Goal: Navigation & Orientation: Find specific page/section

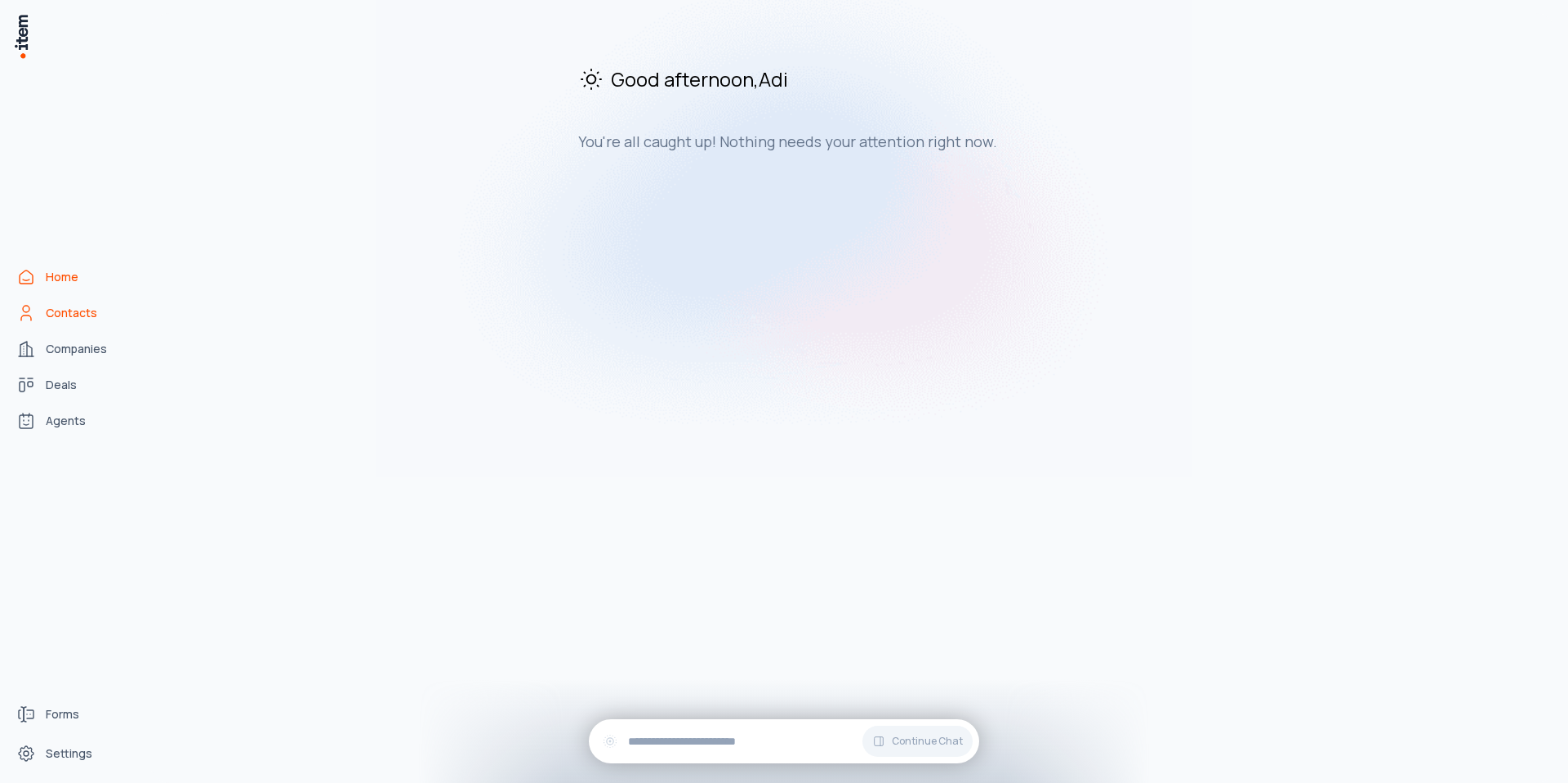
click at [80, 310] on span "Contacts" at bounding box center [72, 312] width 52 height 16
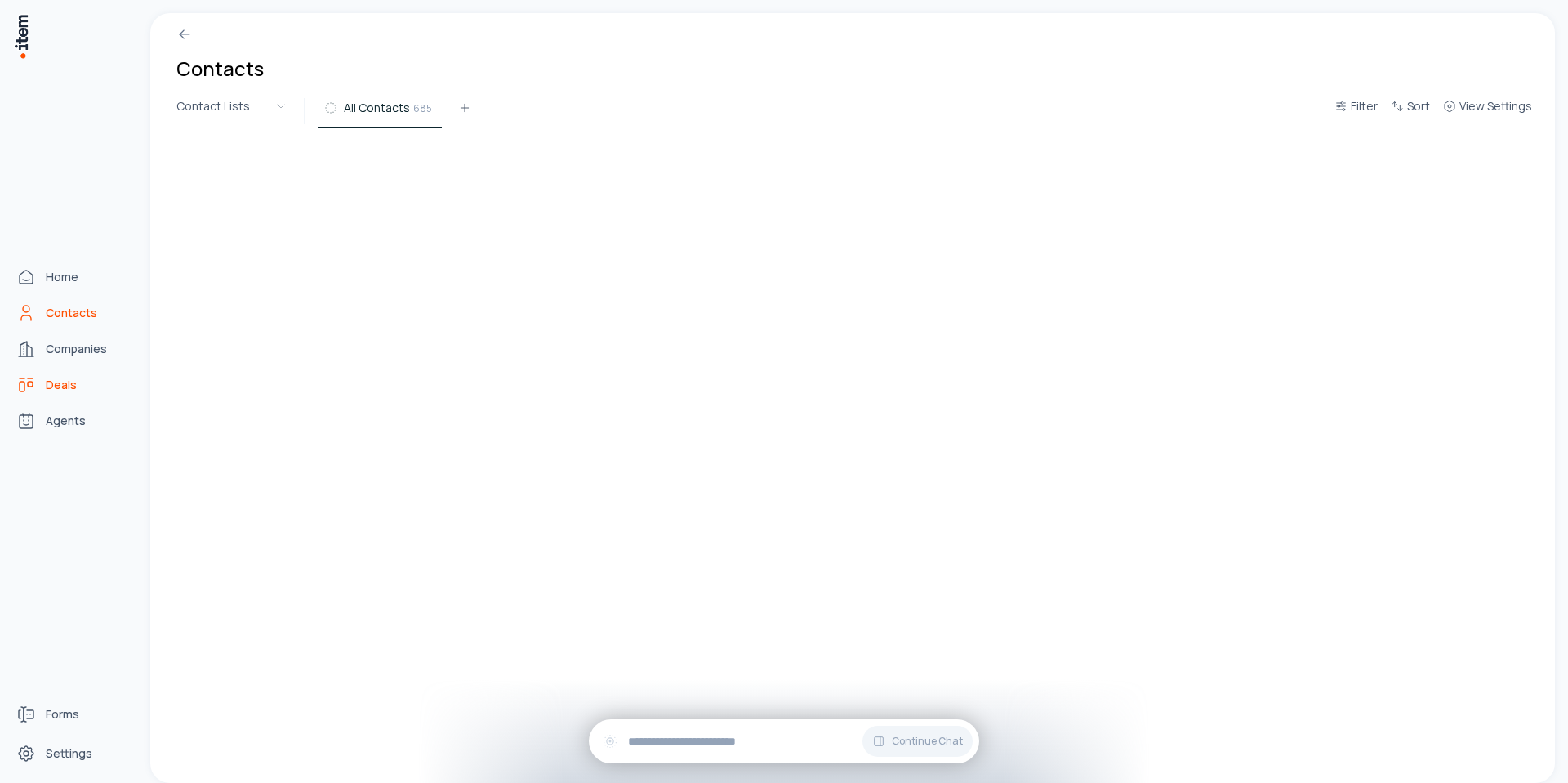
click at [56, 380] on span "Deals" at bounding box center [61, 384] width 31 height 16
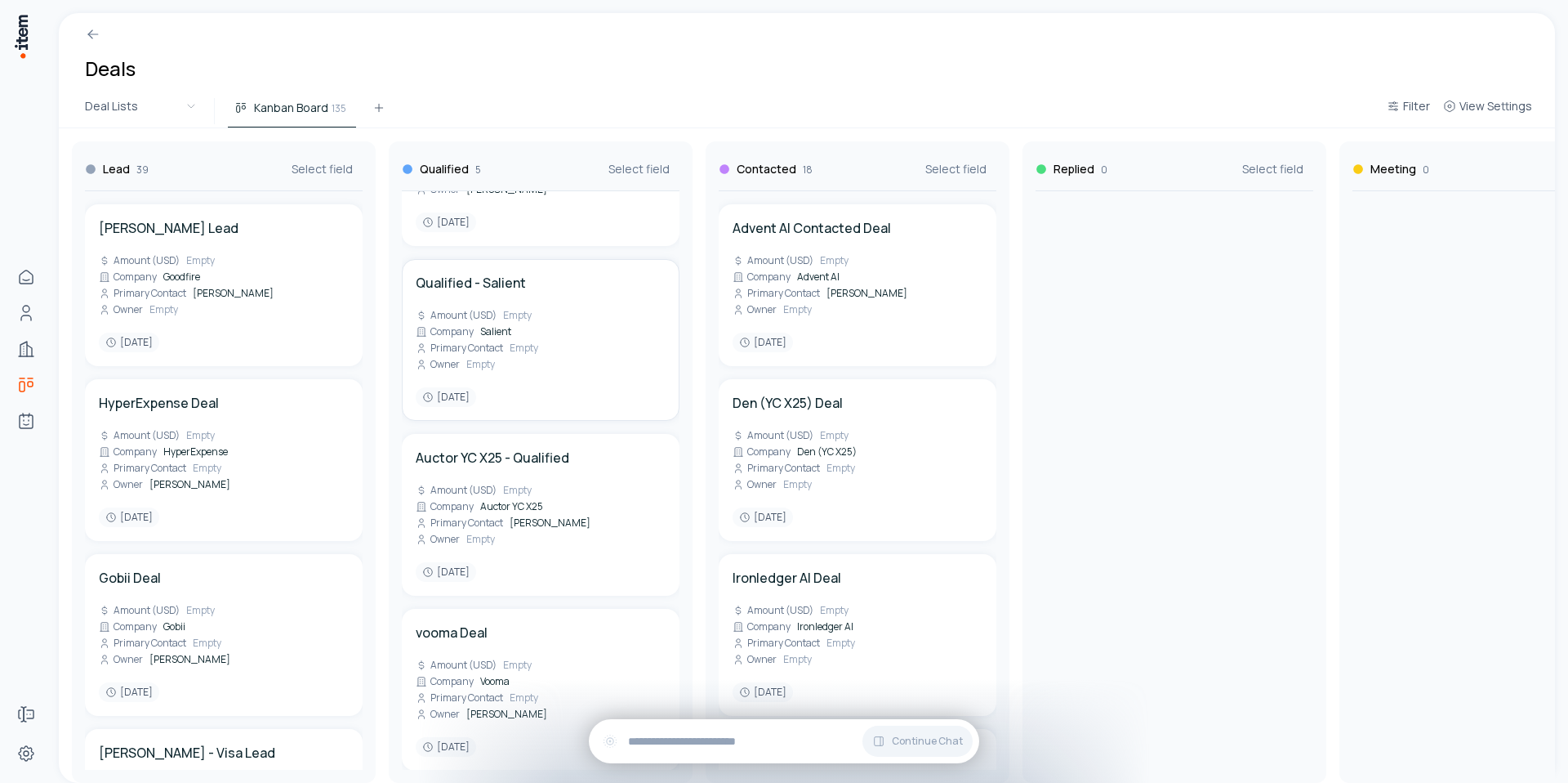
scroll to position [309, 0]
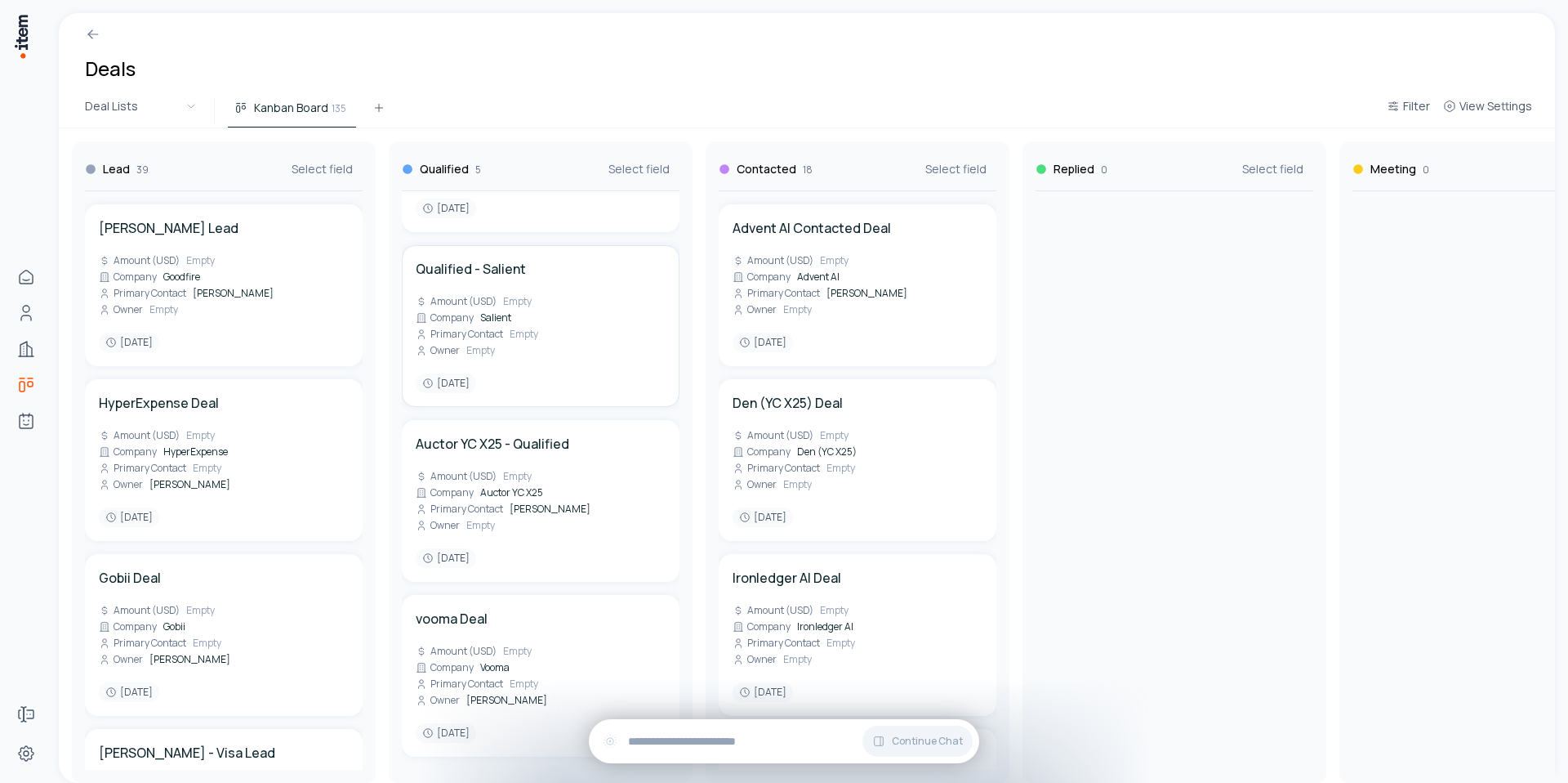
click at [509, 318] on div "Company Salient" at bounding box center [464, 318] width 96 height 13
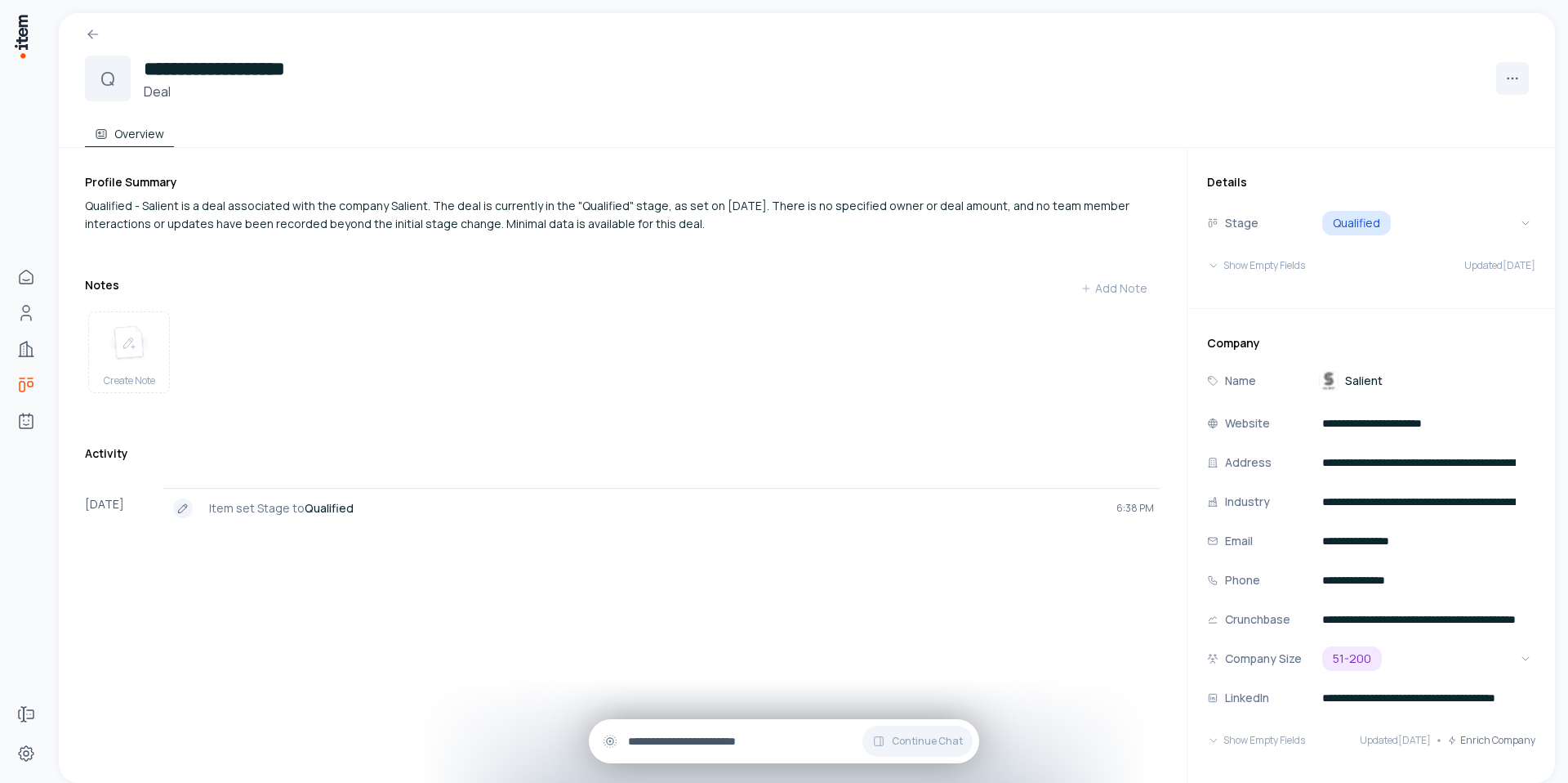
click at [666, 726] on div "Continue Chat" at bounding box center [784, 741] width 391 height 44
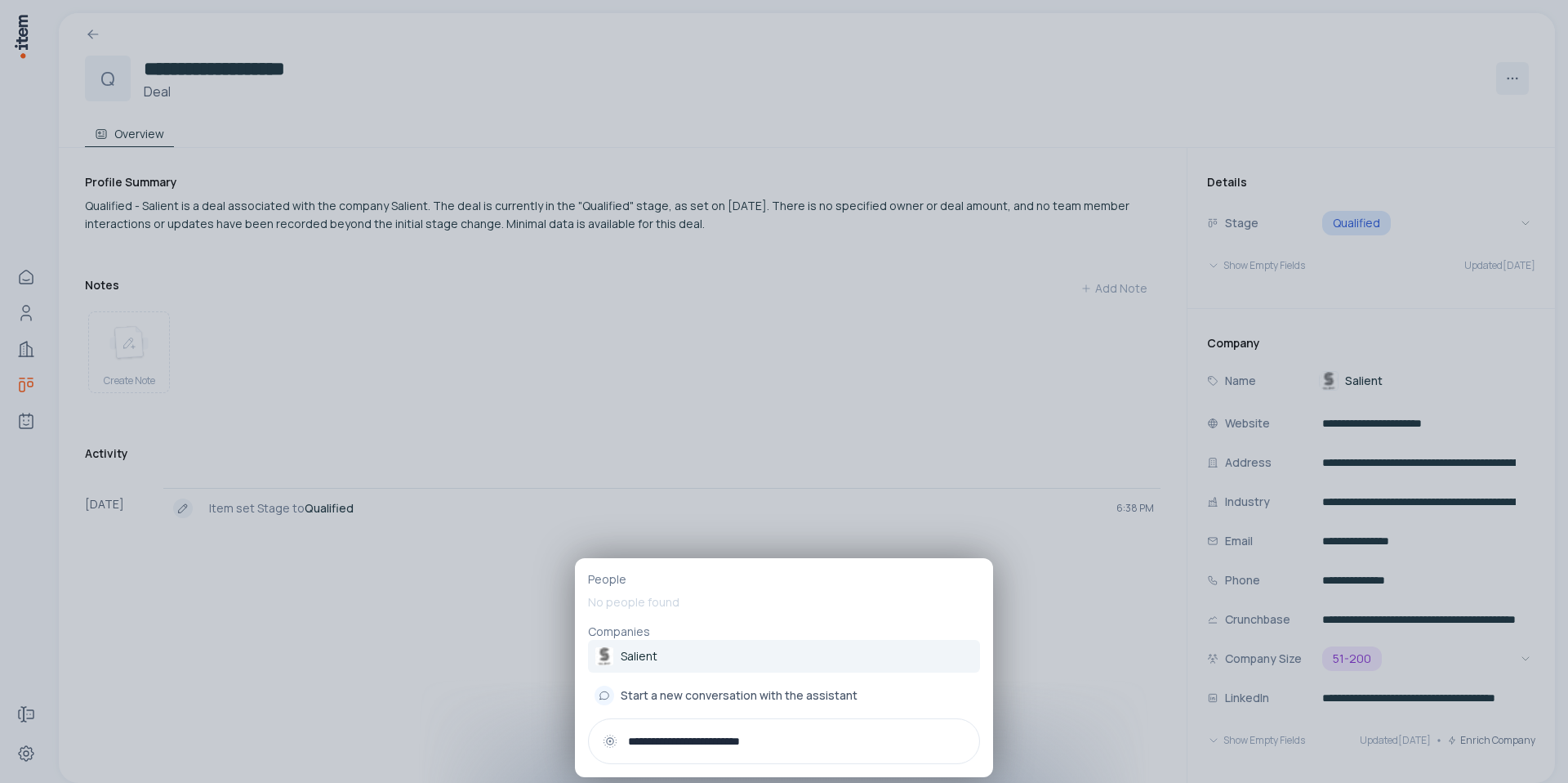
type input "**********"
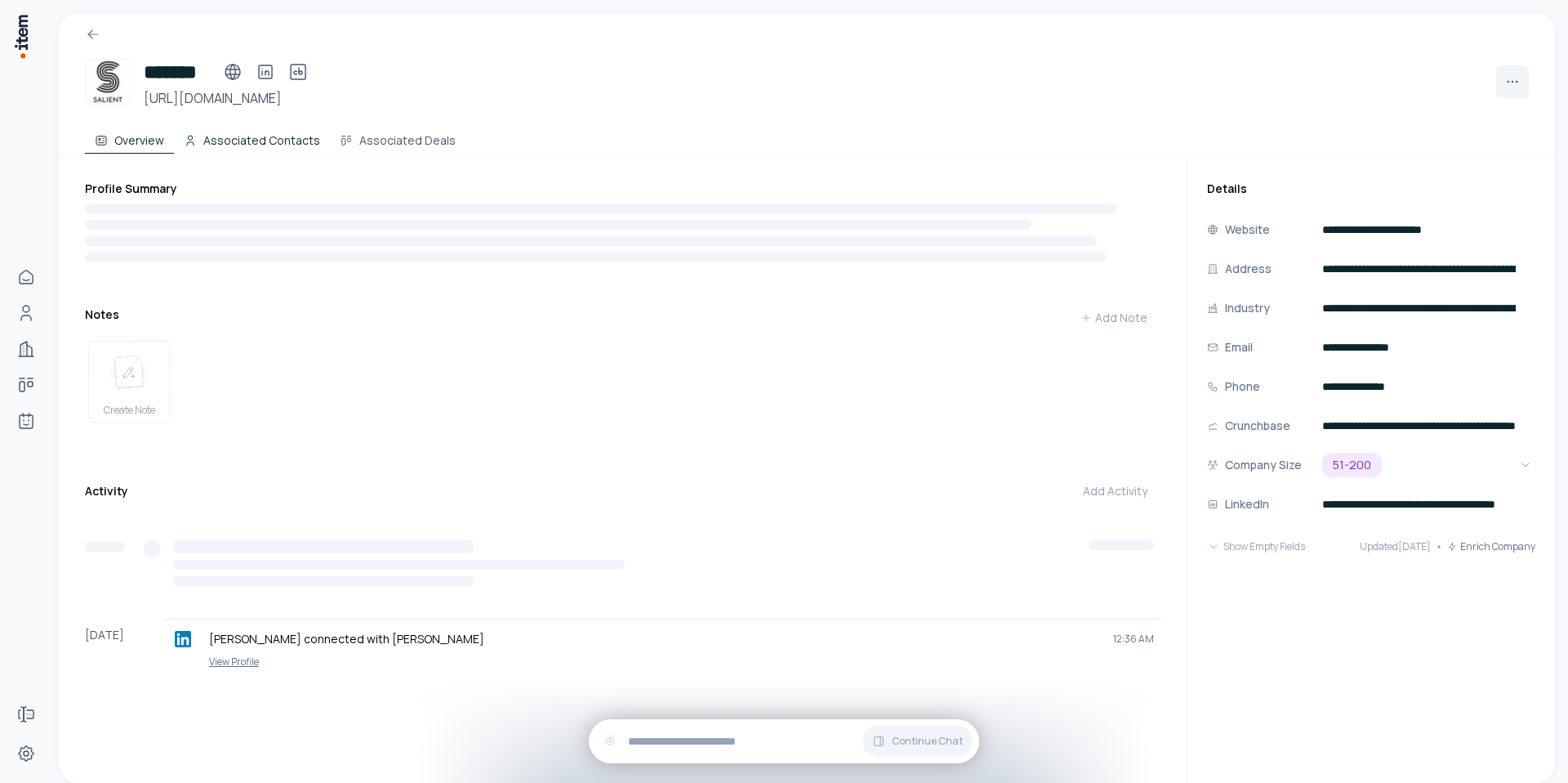
click at [274, 127] on button "Associated Contacts" at bounding box center [252, 136] width 156 height 33
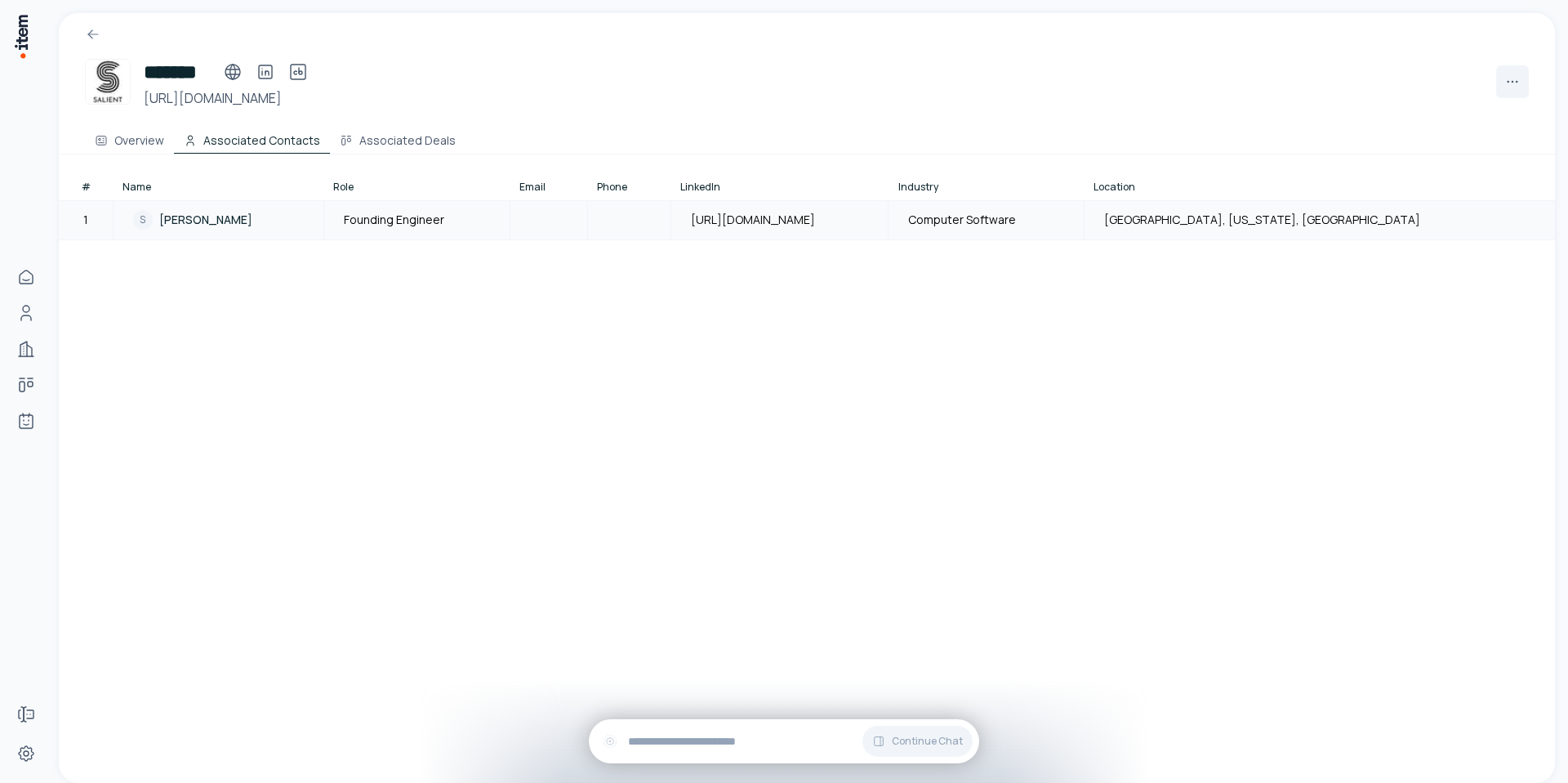
click at [236, 223] on span "Sai Krishna Reddy Lakkam" at bounding box center [205, 219] width 93 height 16
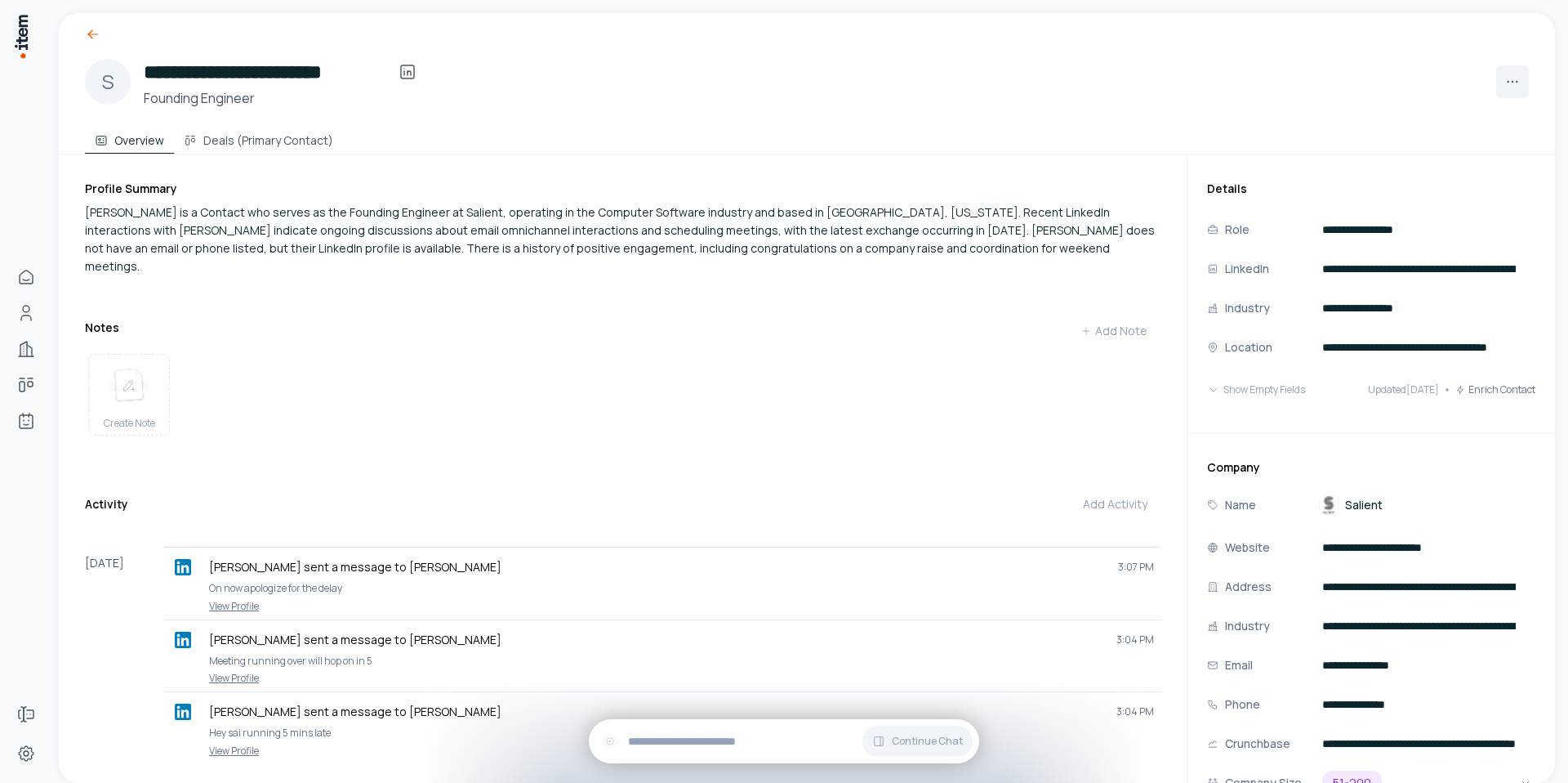
click at [89, 35] on icon at bounding box center [92, 34] width 16 height 16
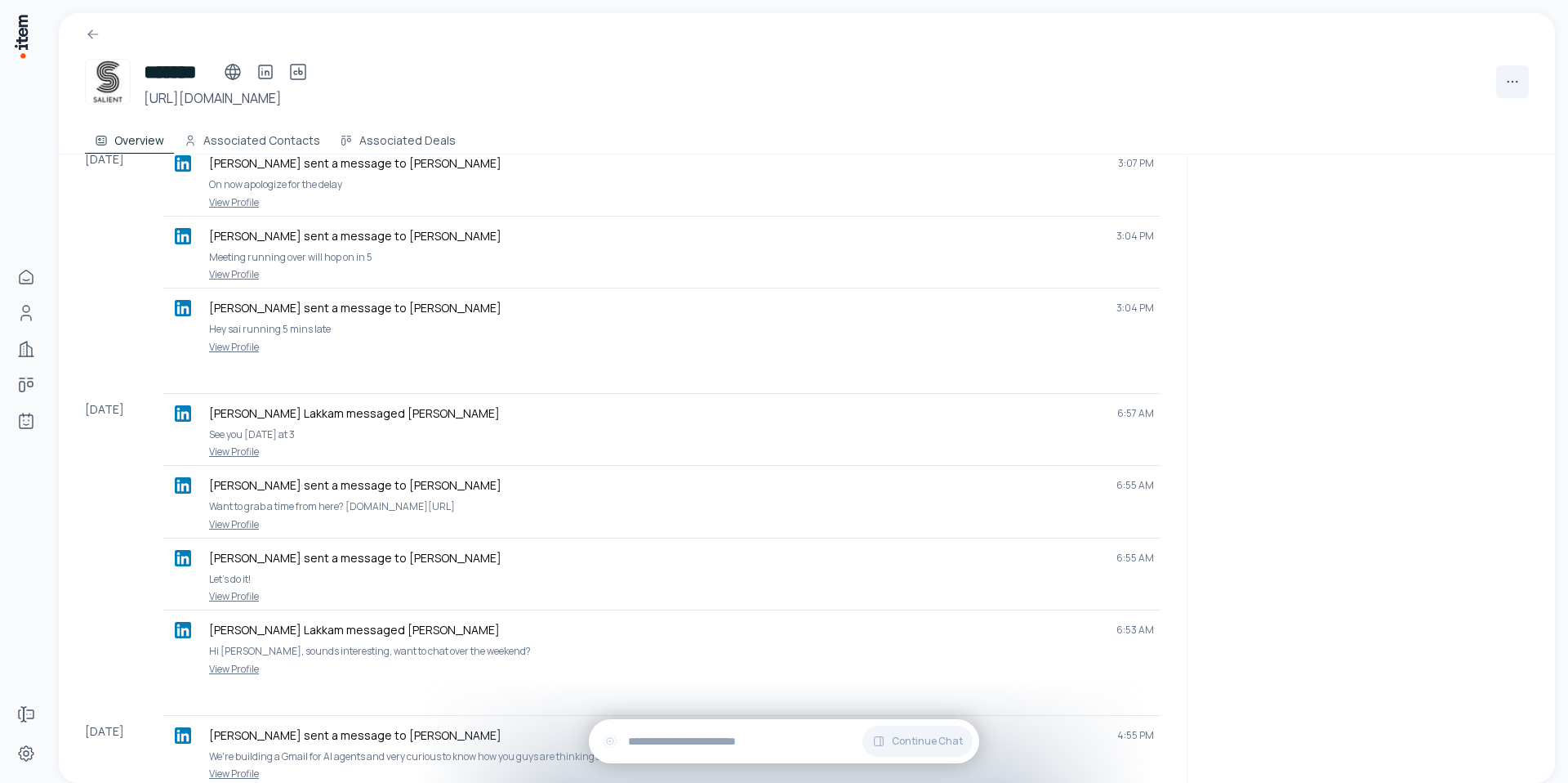
scroll to position [449, 0]
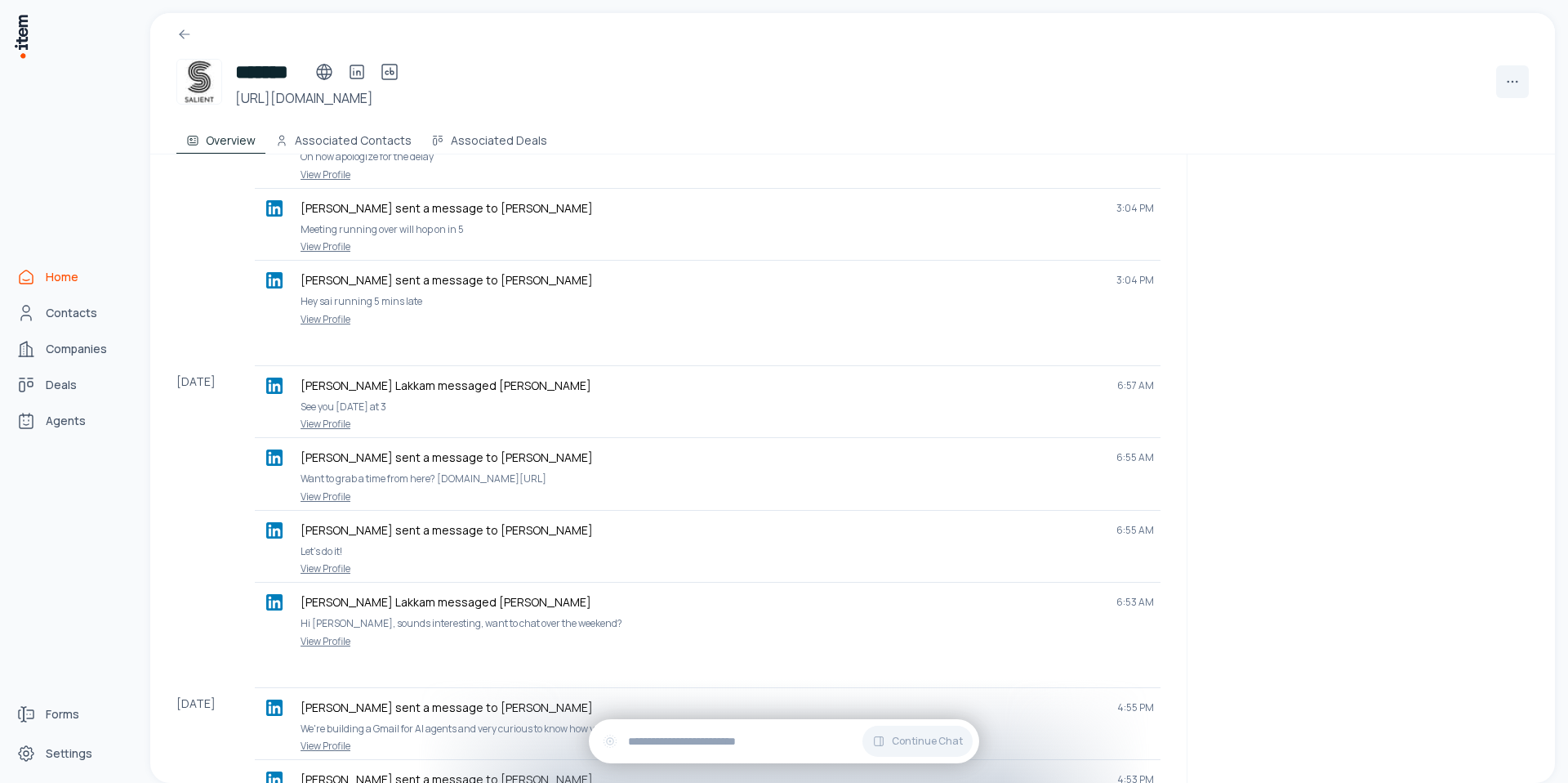
click at [75, 283] on span "Home" at bounding box center [62, 277] width 33 height 16
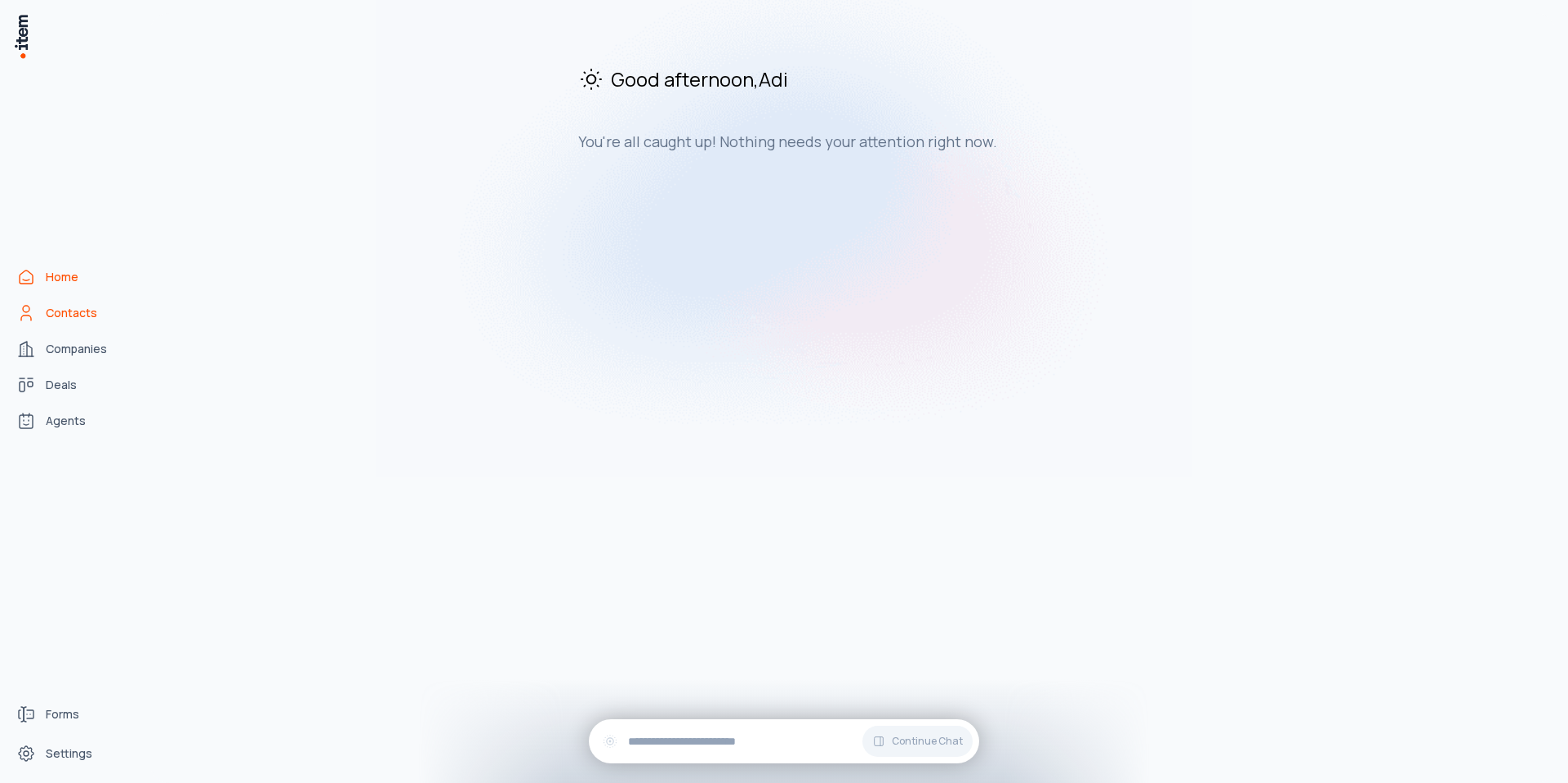
click at [76, 312] on span "Contacts" at bounding box center [72, 312] width 52 height 16
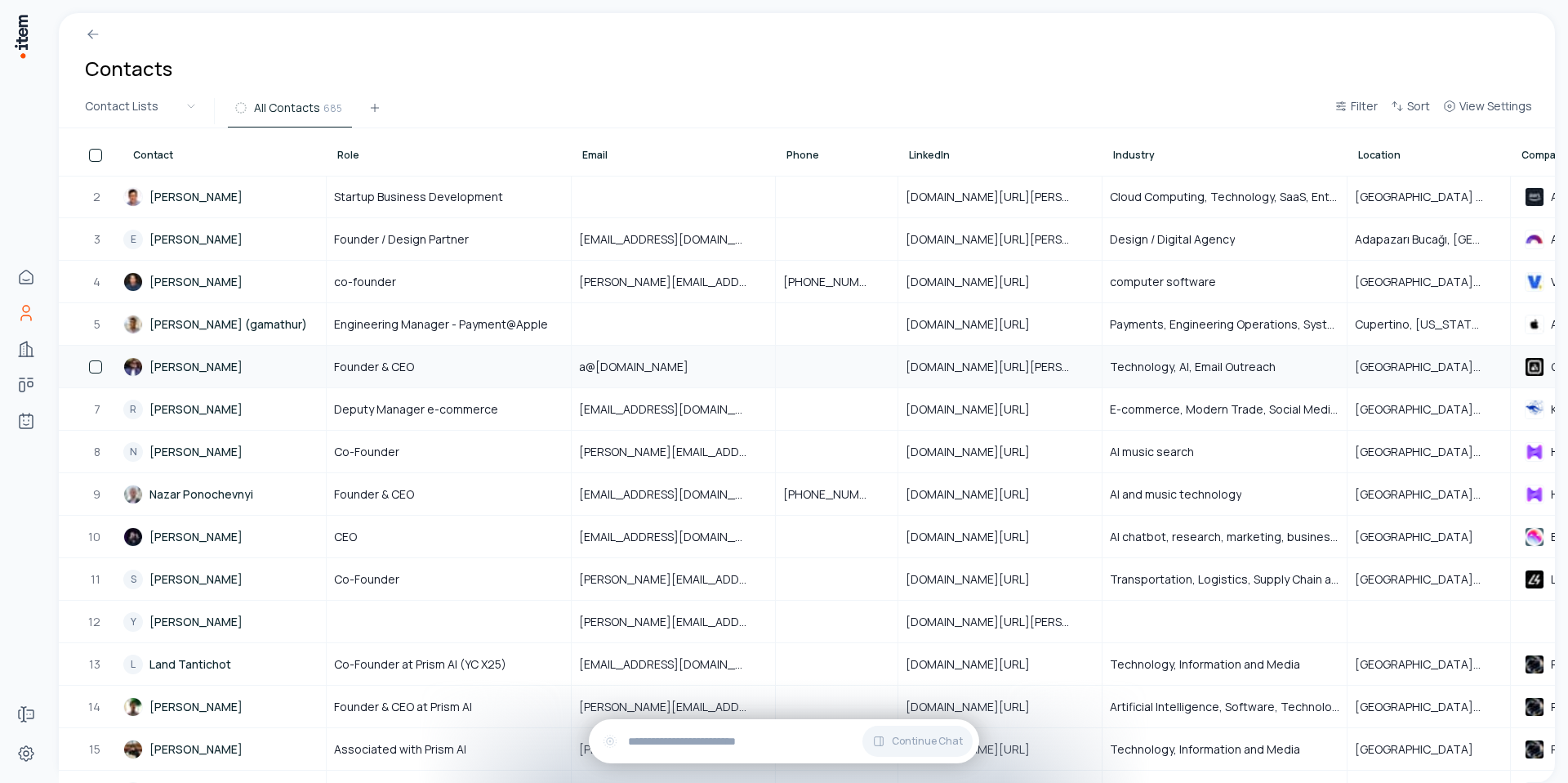
scroll to position [45, 0]
click at [197, 408] on link "R Rohit Rekhi" at bounding box center [224, 407] width 201 height 40
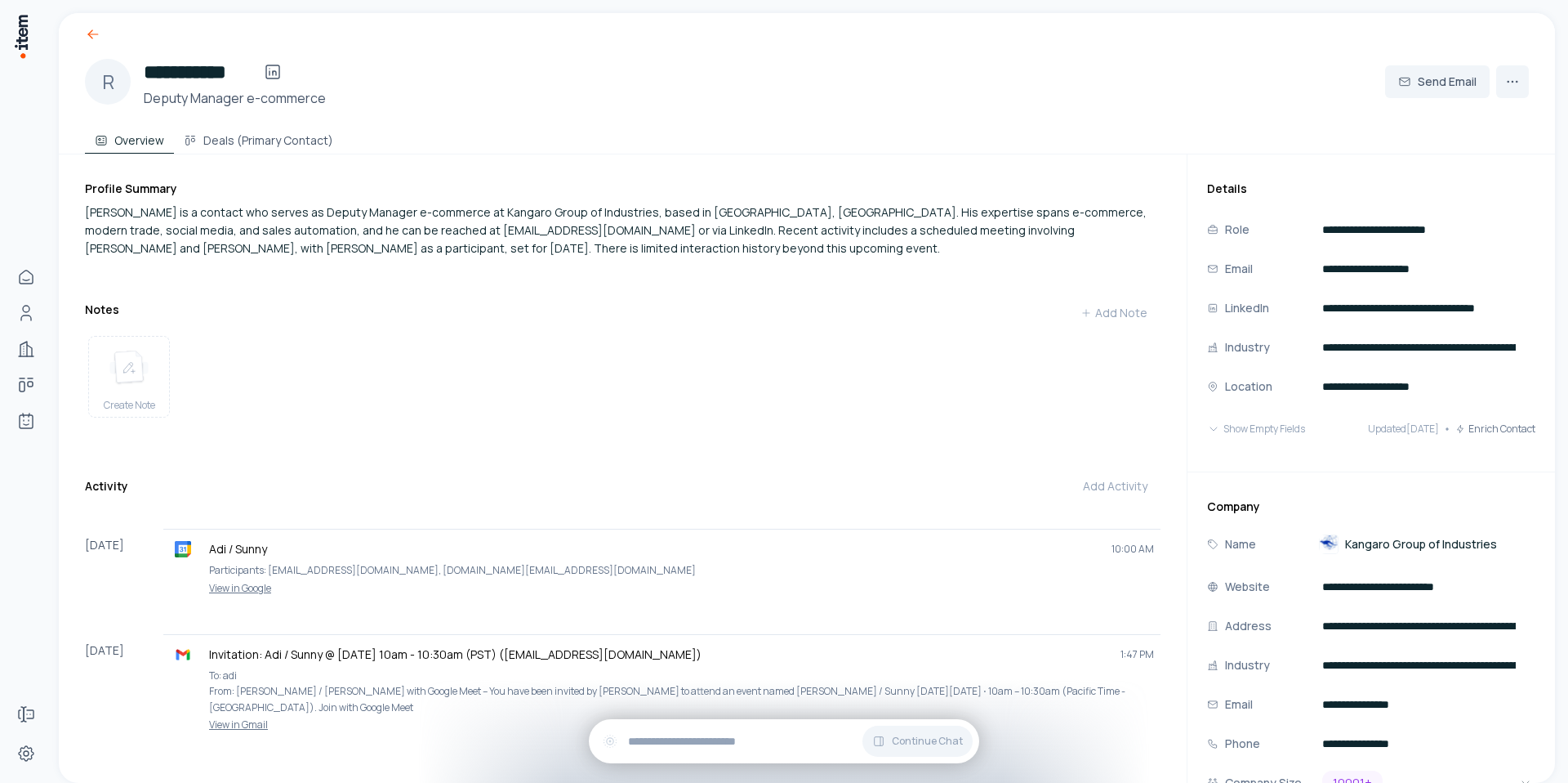
click at [88, 26] on icon at bounding box center [92, 34] width 16 height 16
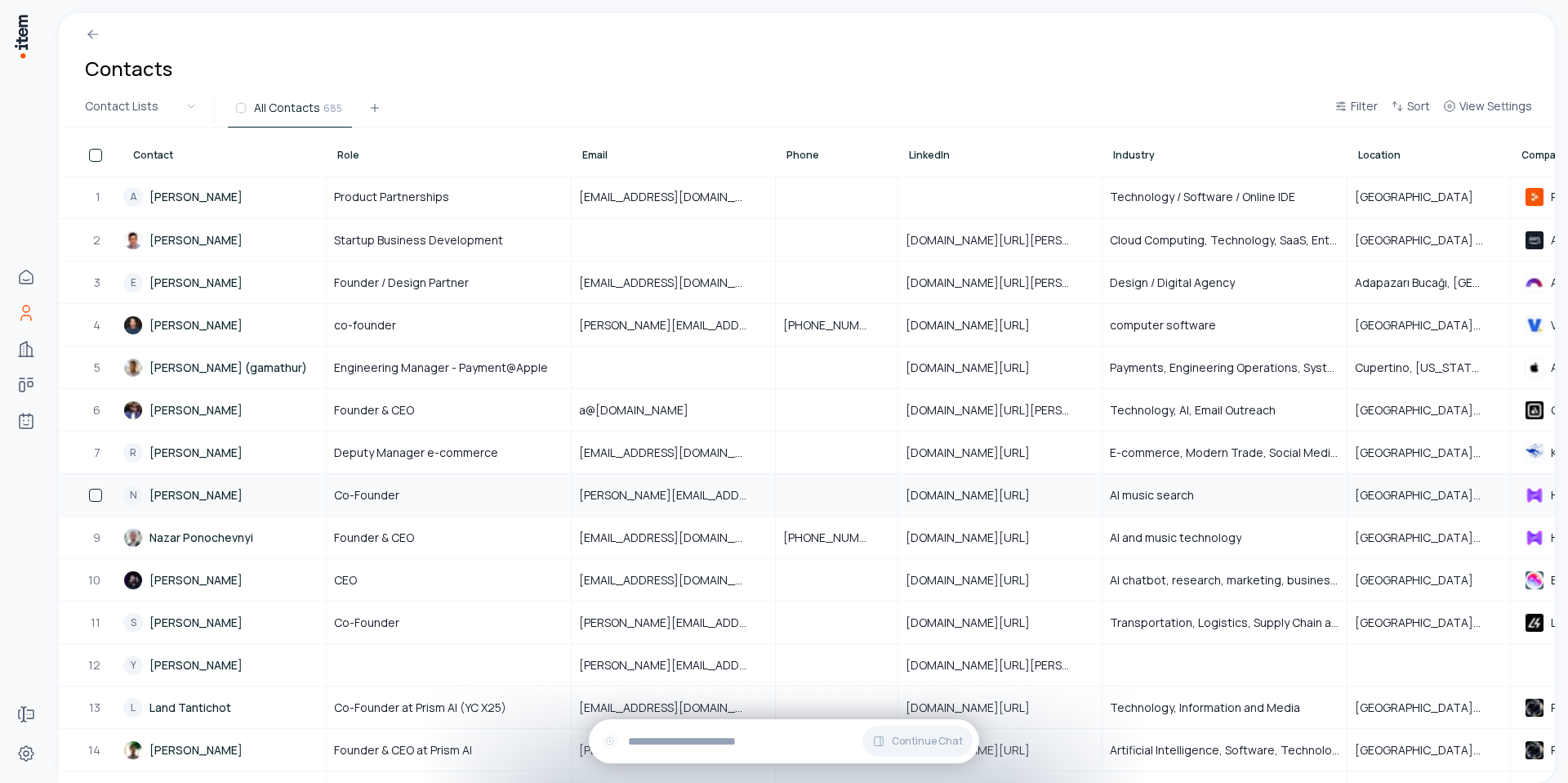
click at [226, 498] on link "N Nick Shcherban" at bounding box center [224, 494] width 201 height 40
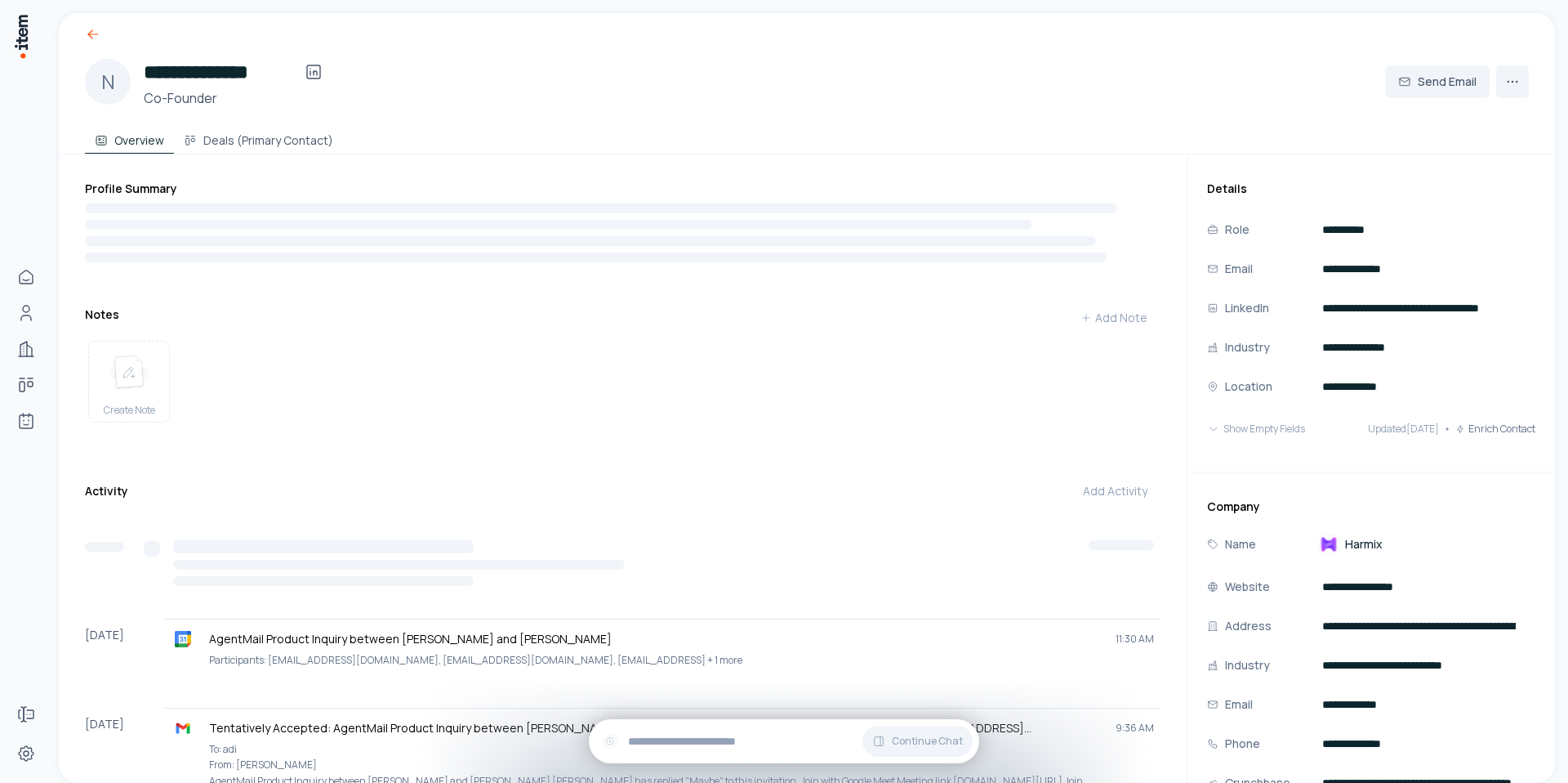
click at [92, 32] on icon at bounding box center [92, 34] width 16 height 16
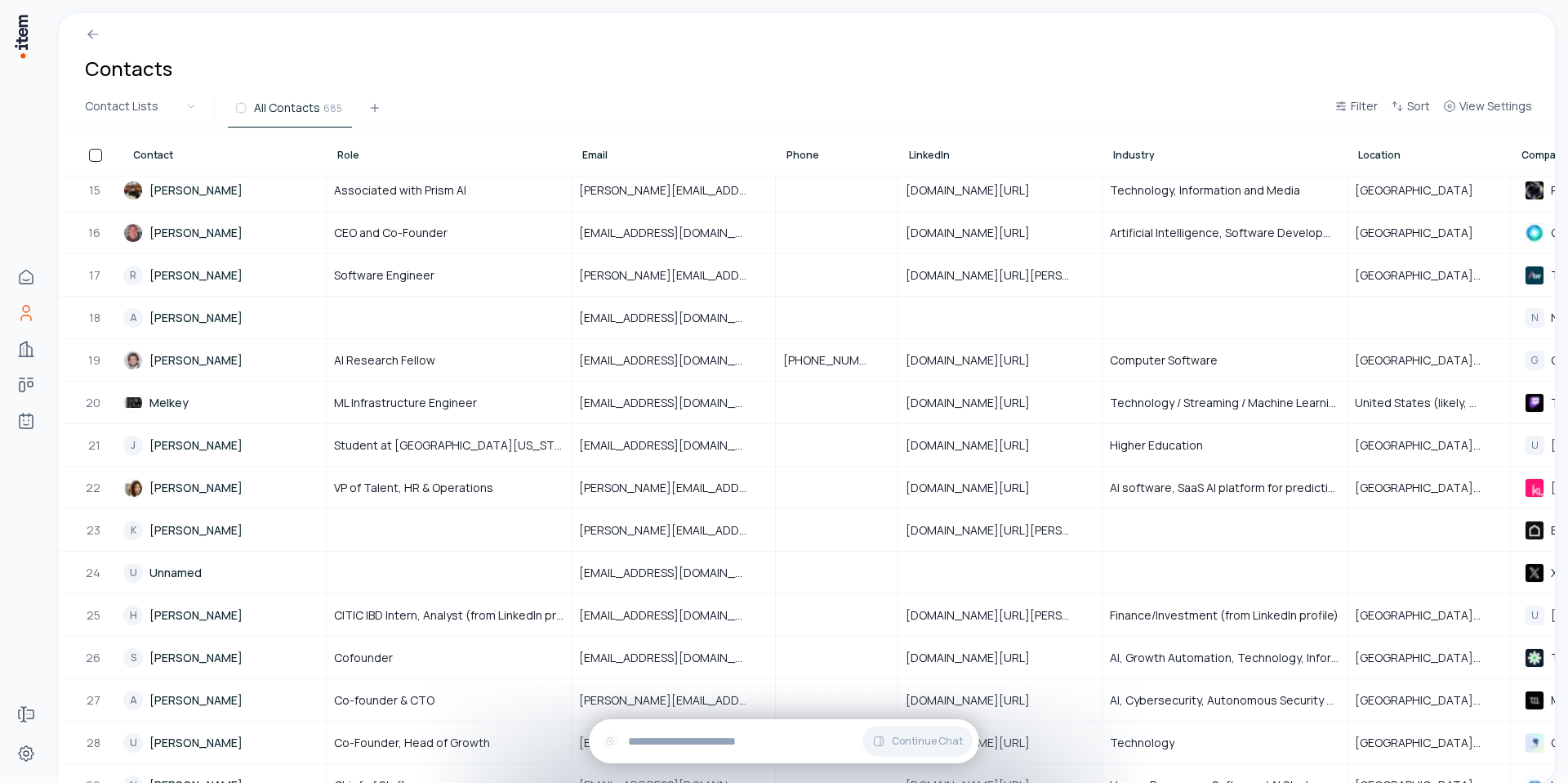
scroll to position [607, 0]
